Goal: Transaction & Acquisition: Purchase product/service

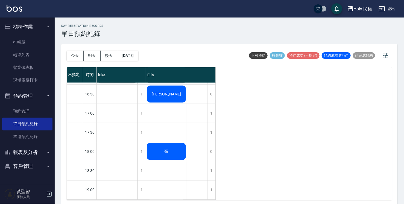
scroll to position [164, 0]
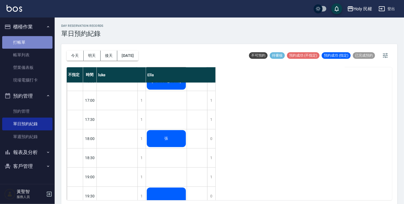
click at [14, 43] on link "打帳單" at bounding box center [27, 42] width 50 height 13
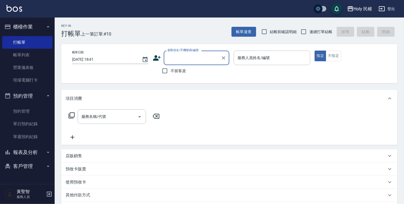
click at [156, 55] on icon at bounding box center [157, 58] width 8 height 8
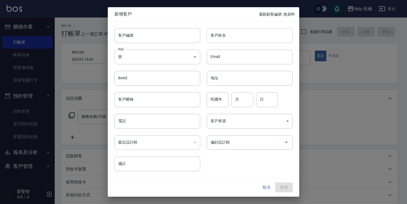
click at [245, 40] on input "客戶姓名" at bounding box center [250, 35] width 86 height 15
click at [161, 126] on input "電話" at bounding box center [157, 121] width 86 height 15
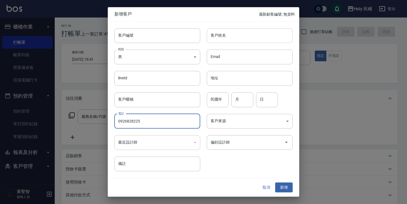
type input "0926828225"
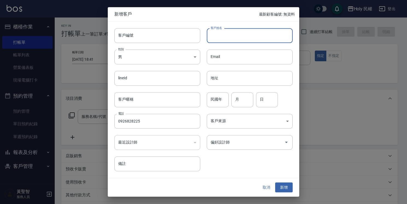
click at [268, 34] on input "客戶姓名" at bounding box center [250, 35] width 86 height 15
type input "邱"
click at [281, 188] on button "新增" at bounding box center [283, 187] width 17 height 10
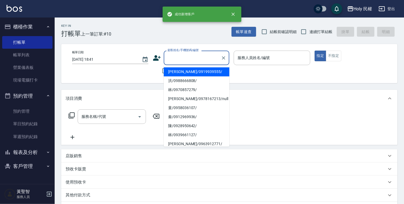
click at [188, 60] on input "顧客姓名/手機號碼/編號" at bounding box center [192, 58] width 52 height 10
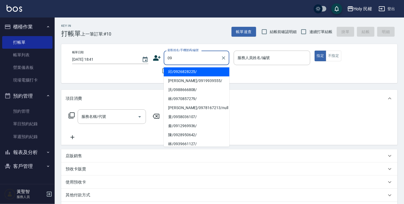
click at [191, 74] on li "邱/0926828225/" at bounding box center [197, 71] width 66 height 9
type input "邱/0926828225/"
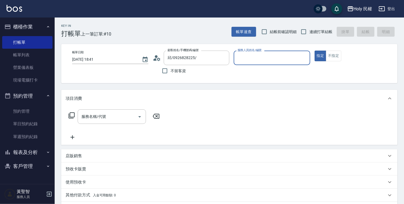
click at [253, 64] on div "服務人員姓名/編號" at bounding box center [272, 58] width 76 height 14
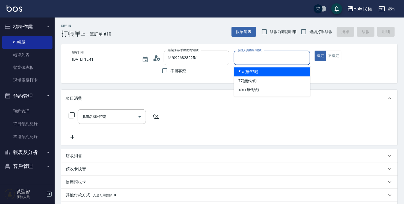
click at [253, 75] on span "Ella (無代號)" at bounding box center [248, 72] width 20 height 6
type input "Ella(無代號)"
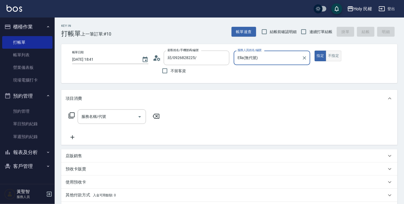
click at [333, 59] on button "不指定" at bounding box center [333, 56] width 15 height 11
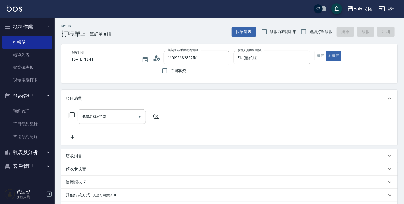
click at [97, 116] on div "服務名稱/代號 服務名稱/代號" at bounding box center [112, 116] width 68 height 14
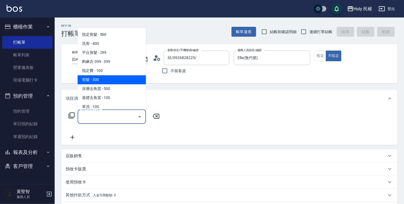
click at [107, 81] on span "剪髮 - 300" at bounding box center [112, 79] width 68 height 9
type input "剪髮(C02)"
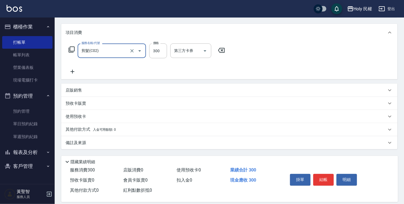
scroll to position [72, 0]
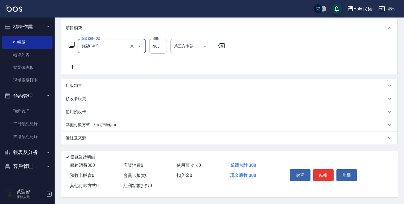
click at [253, 136] on div "備註及來源" at bounding box center [226, 138] width 321 height 6
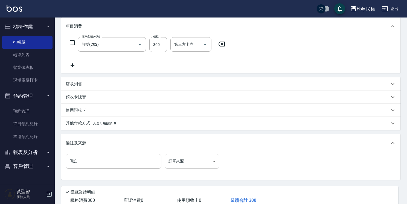
click at [187, 157] on body "Holy 民權 登出 櫃檯作業 打帳單 帳單列表 營業儀表板 現場電腦打卡 預約管理 預約管理 單日預約紀錄 單週預約紀錄 報表及分析 報表目錄 店家日報表 …" at bounding box center [203, 83] width 407 height 311
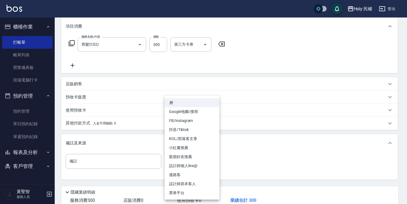
click at [195, 178] on li "過路客" at bounding box center [192, 174] width 55 height 9
type input "過路客"
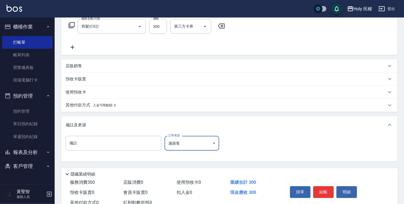
scroll to position [109, 0]
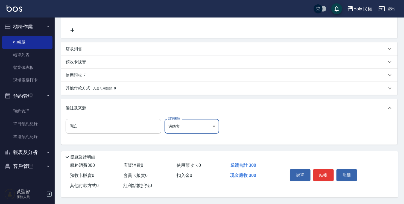
click at [322, 170] on button "結帳" at bounding box center [323, 174] width 20 height 11
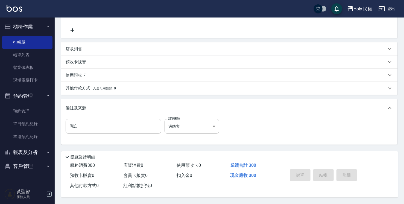
scroll to position [79, 0]
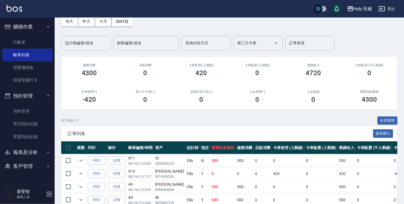
scroll to position [55, 0]
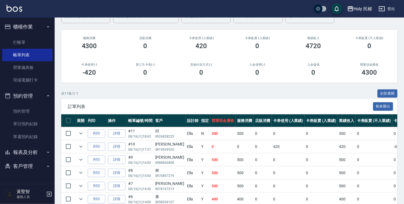
click at [15, 89] on ul "預約管理 單日預約紀錄 單週預約紀錄" at bounding box center [27, 61] width 50 height 55
click at [20, 128] on link "單日預約紀錄" at bounding box center [27, 124] width 50 height 13
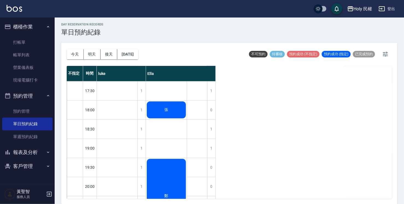
scroll to position [219, 0]
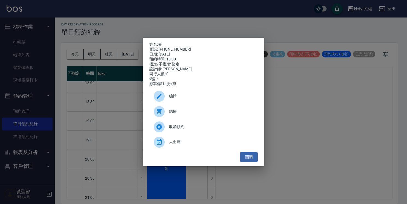
click at [178, 113] on span "結帳" at bounding box center [211, 112] width 84 height 6
click at [255, 158] on button "關閉" at bounding box center [248, 157] width 17 height 10
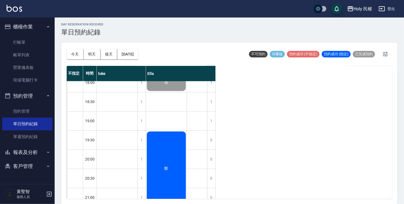
scroll to position [231, 0]
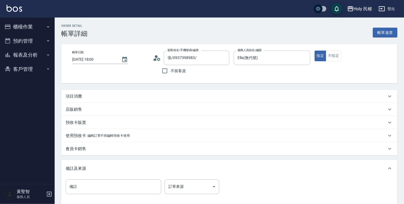
click at [166, 99] on div "項目消費" at bounding box center [226, 96] width 321 height 6
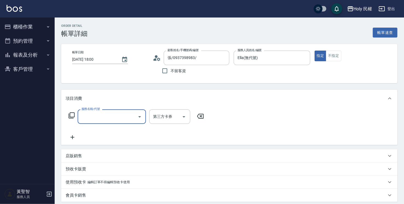
click at [127, 111] on div "服務名稱/代號" at bounding box center [112, 116] width 68 height 14
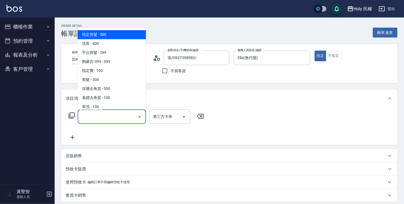
click at [101, 36] on span "指定剪髮 - 500" at bounding box center [112, 34] width 68 height 9
type input "指定剪髮(1)"
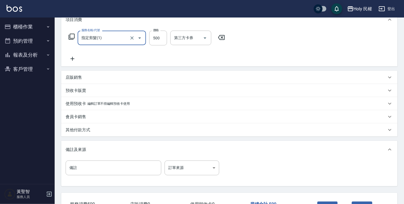
scroll to position [82, 0]
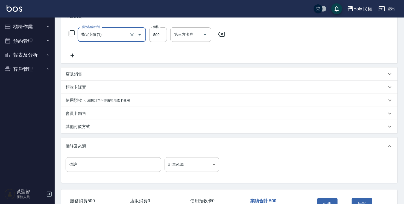
click at [177, 164] on body "Holy 民權 登出 櫃檯作業 打帳單 帳單列表 營業儀表板 現場電腦打卡 預約管理 預約管理 單日預約紀錄 單週預約紀錄 報表及分析 報表目錄 店家日報表 …" at bounding box center [202, 78] width 404 height 321
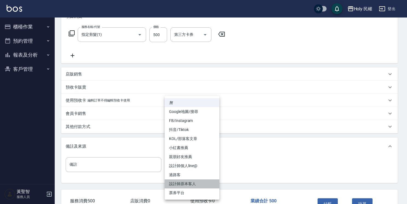
click at [185, 184] on li "設計師原本客人" at bounding box center [192, 183] width 55 height 9
type input "設計師原本客人"
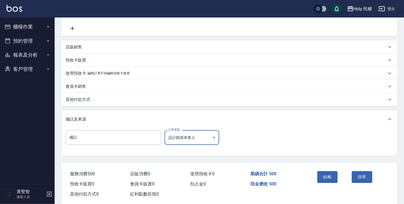
scroll to position [109, 0]
click at [332, 177] on button "結帳" at bounding box center [327, 176] width 20 height 11
